Goal: Register for event/course

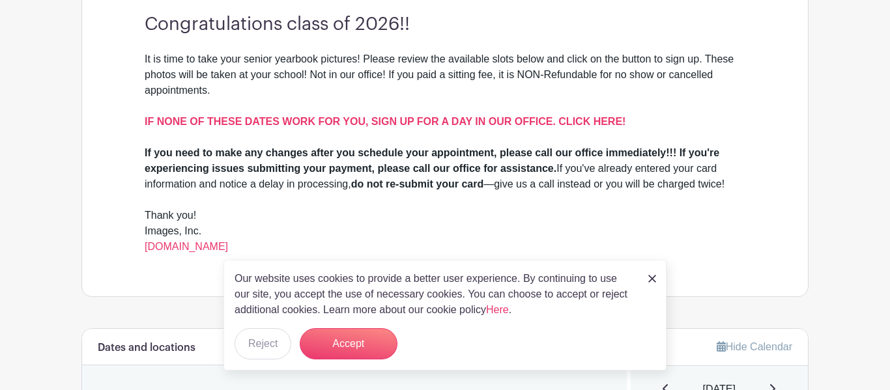
scroll to position [384, 0]
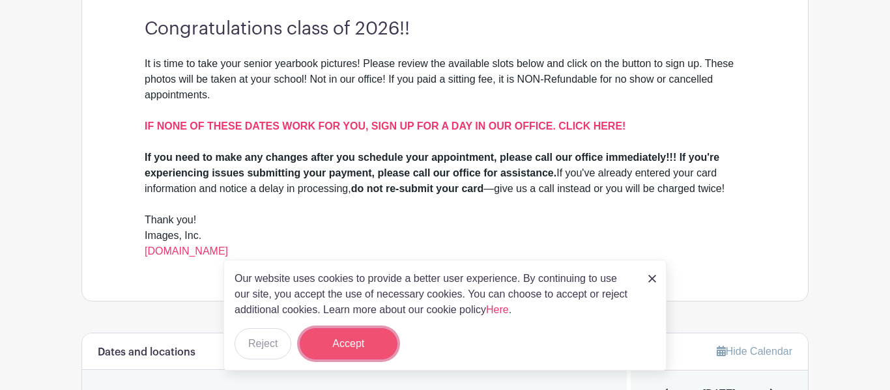
click at [365, 348] on button "Accept" at bounding box center [349, 343] width 98 height 31
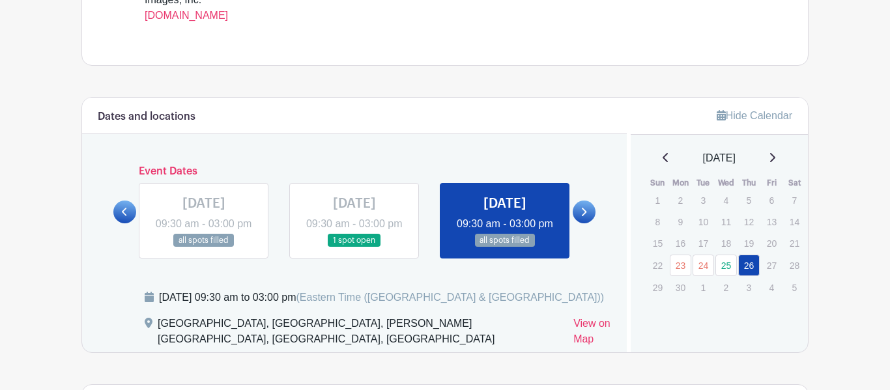
scroll to position [653, 0]
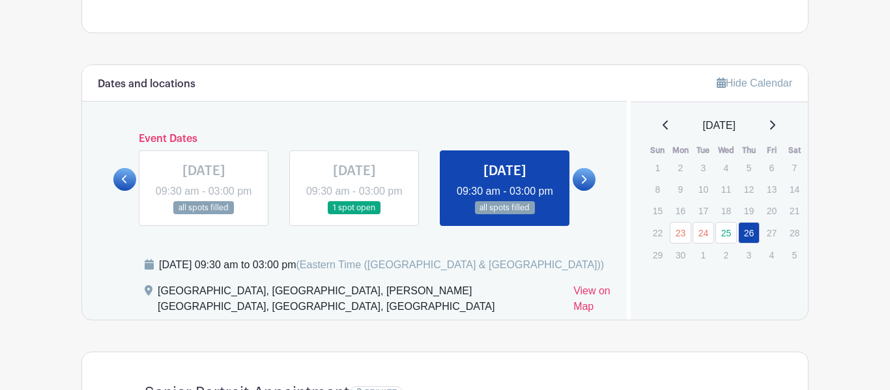
click at [775, 128] on icon at bounding box center [772, 125] width 7 height 10
click at [773, 127] on icon at bounding box center [772, 125] width 7 height 10
click at [586, 191] on link at bounding box center [584, 179] width 23 height 23
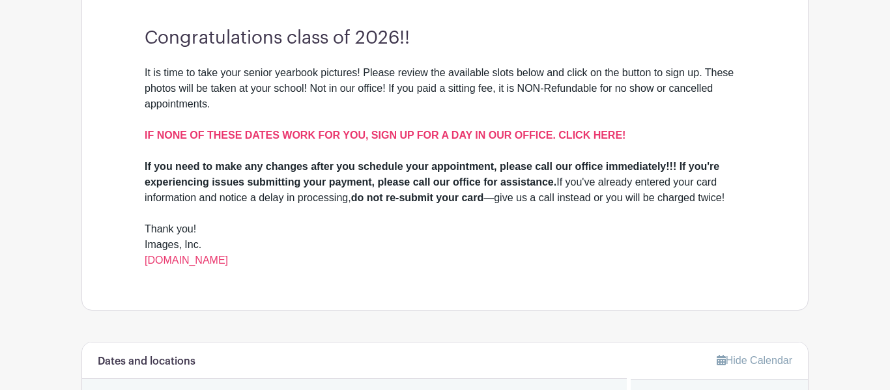
scroll to position [374, 0]
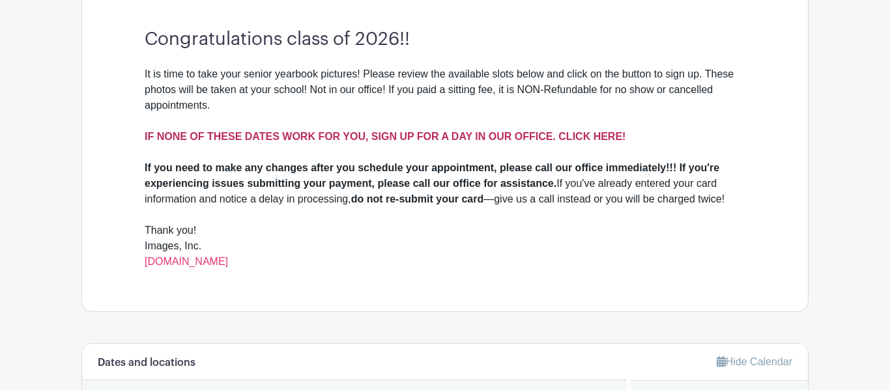
click at [384, 136] on strong "IF NONE OF THESE DATES WORK FOR YOU, SIGN UP FOR A DAY IN OUR OFFICE. CLICK HER…" at bounding box center [385, 136] width 481 height 11
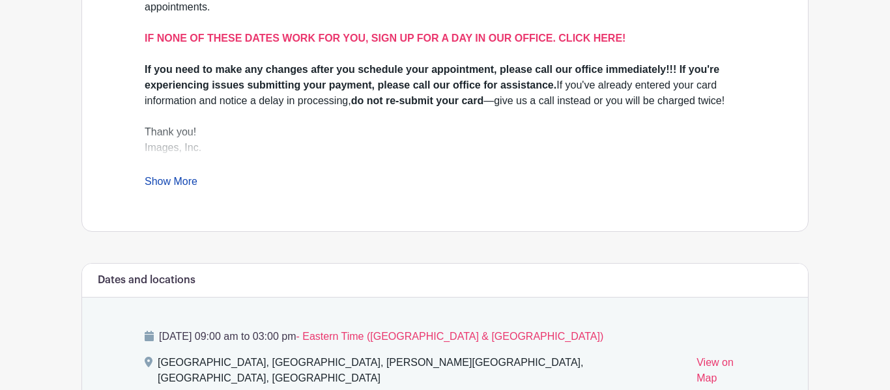
scroll to position [474, 0]
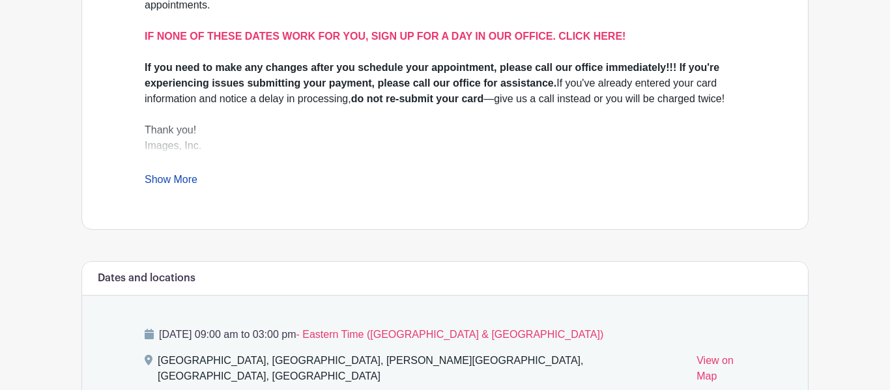
click at [171, 179] on link "Show More" at bounding box center [171, 182] width 53 height 16
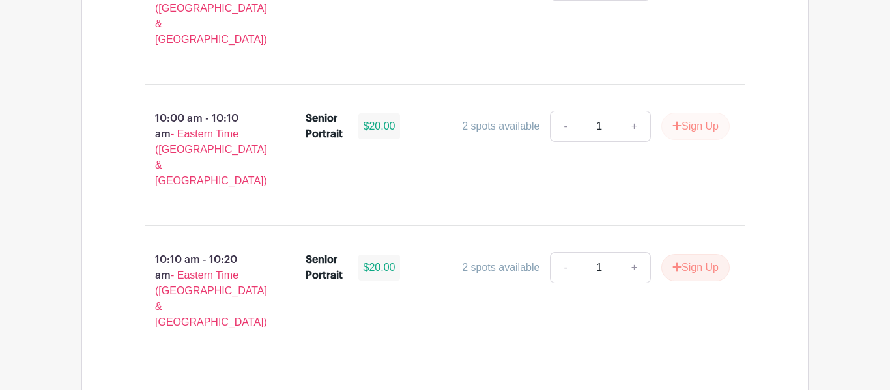
scroll to position [1754, 0]
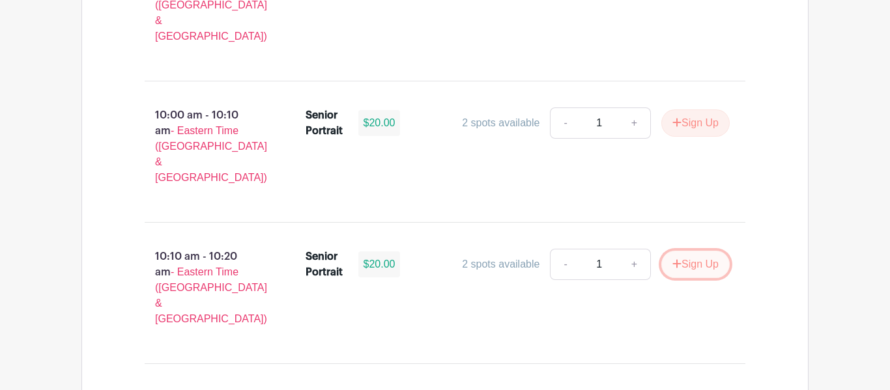
click at [670, 251] on button "Sign Up" at bounding box center [695, 264] width 68 height 27
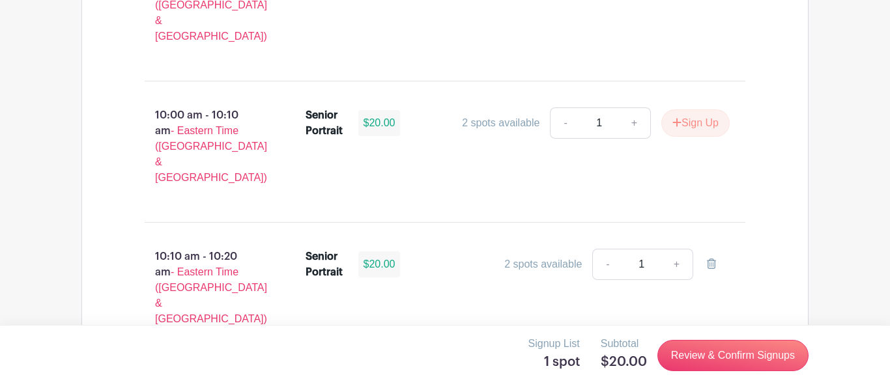
click at [699, 371] on div "Signup List 1 spot Subtotal $20.00 Review & Confirm Signups" at bounding box center [444, 355] width 727 height 39
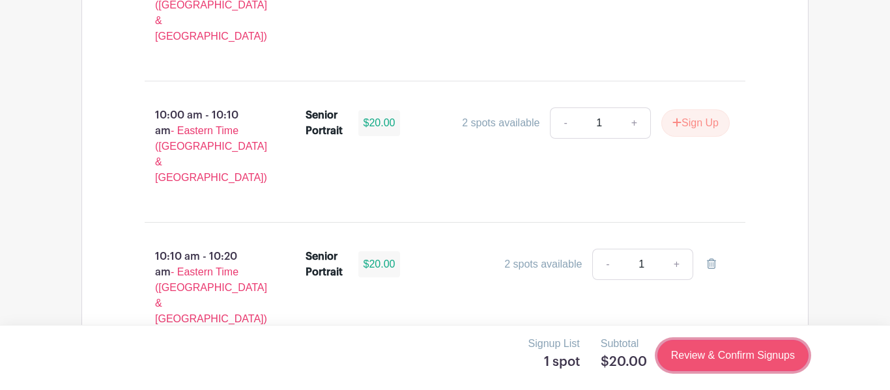
click at [696, 364] on link "Review & Confirm Signups" at bounding box center [732, 355] width 151 height 31
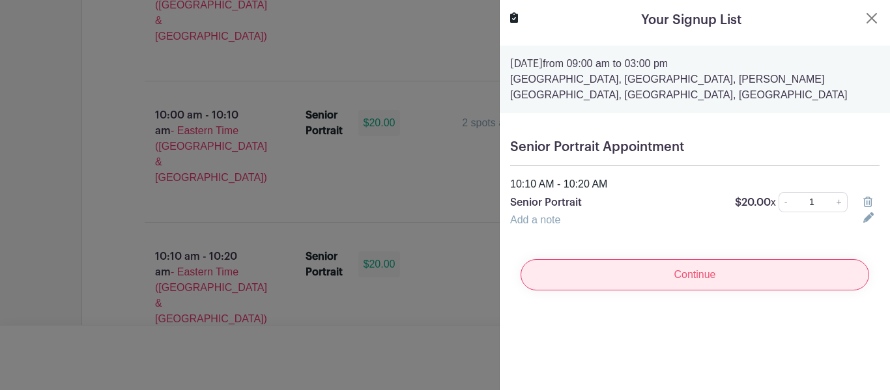
click at [739, 274] on input "Continue" at bounding box center [695, 274] width 349 height 31
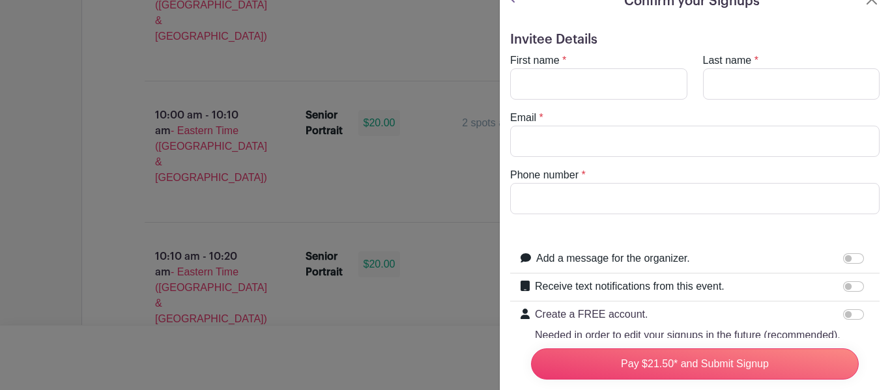
scroll to position [0, 0]
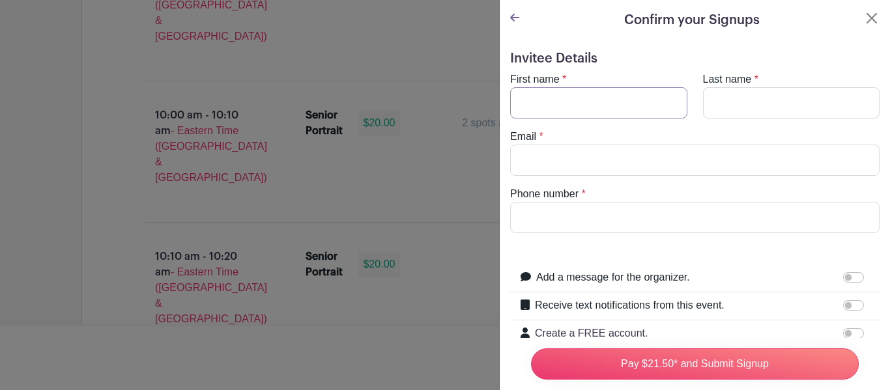
click at [597, 106] on input "First name" at bounding box center [598, 102] width 177 height 31
type input "Savannah"
click at [816, 106] on input "Last name" at bounding box center [791, 102] width 177 height 31
type input "[PERSON_NAME]"
click at [740, 149] on input "Email" at bounding box center [694, 160] width 369 height 31
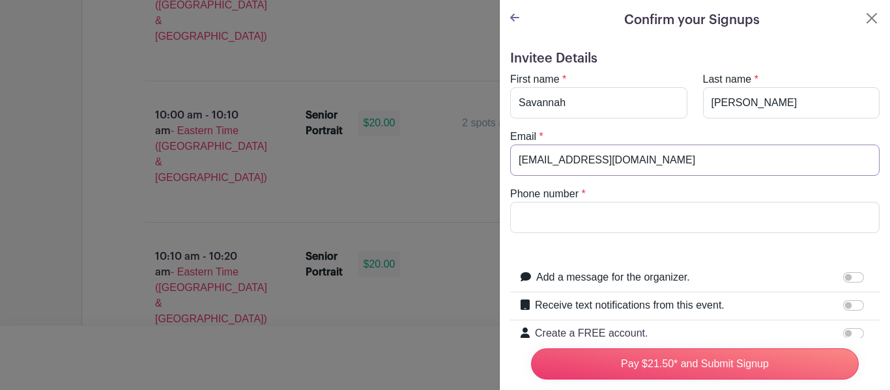
type input "[EMAIL_ADDRESS][DOMAIN_NAME]"
click at [593, 229] on input "Phone number" at bounding box center [694, 217] width 369 height 31
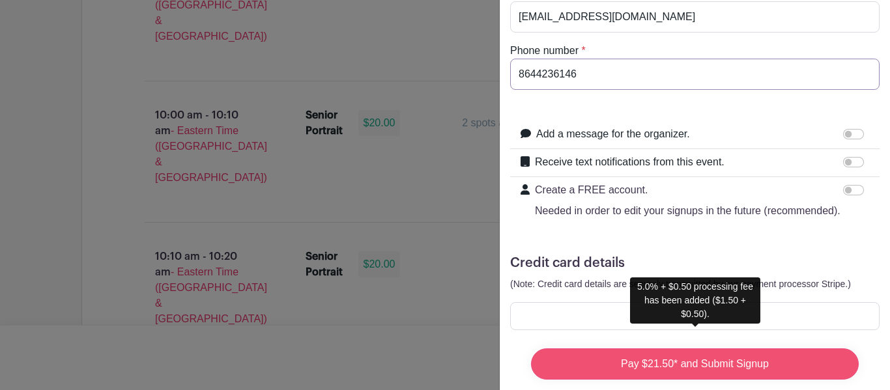
scroll to position [167, 0]
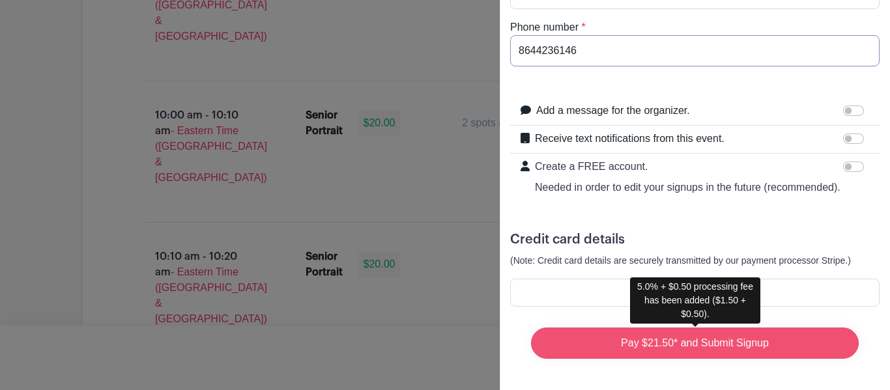
type input "8644236146"
click at [658, 339] on input "Pay $21.50* and Submit Signup" at bounding box center [695, 343] width 328 height 31
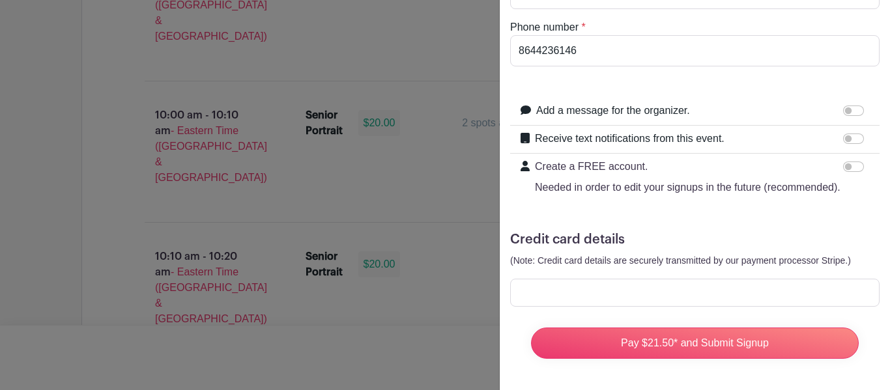
scroll to position [0, 0]
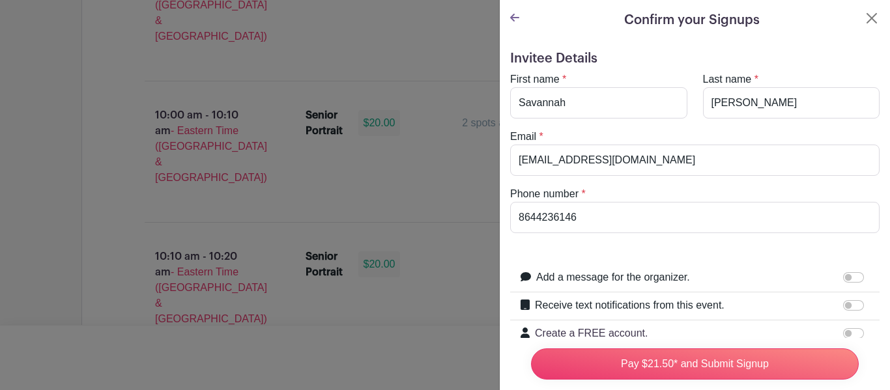
click at [515, 22] on icon at bounding box center [514, 17] width 9 height 10
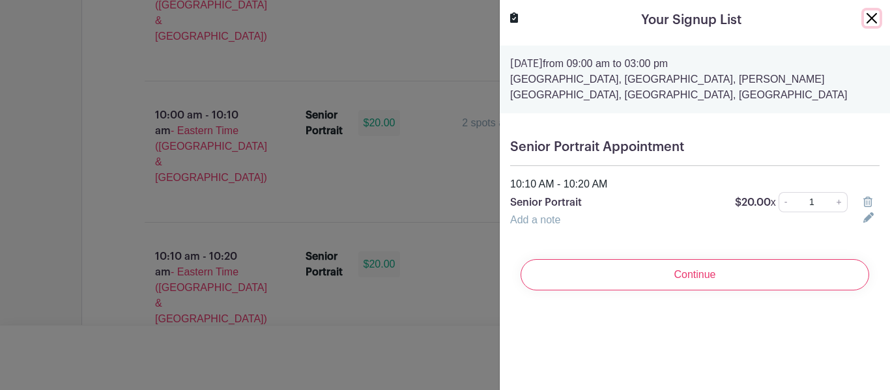
click at [876, 16] on button "Close" at bounding box center [872, 18] width 16 height 16
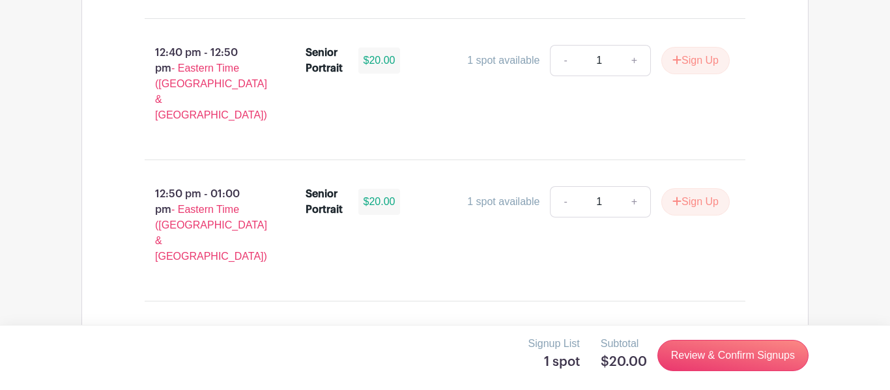
scroll to position [4087, 0]
